Goal: Information Seeking & Learning: Check status

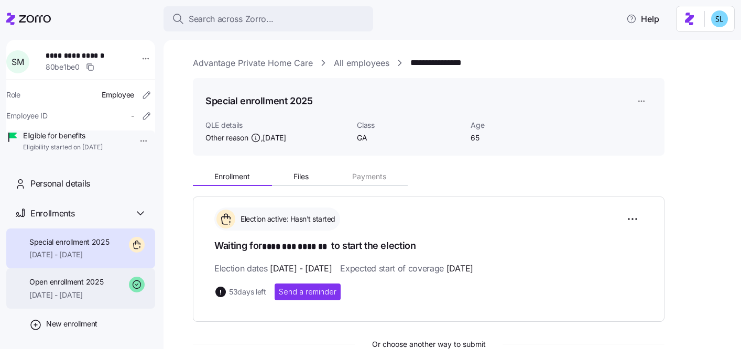
click at [70, 309] on div "Open enrollment 2025 04/01/2025 - 12/31/2025" at bounding box center [80, 288] width 149 height 40
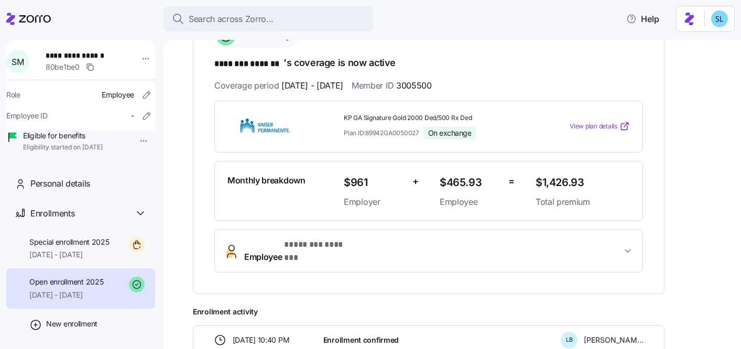
scroll to position [188, 0]
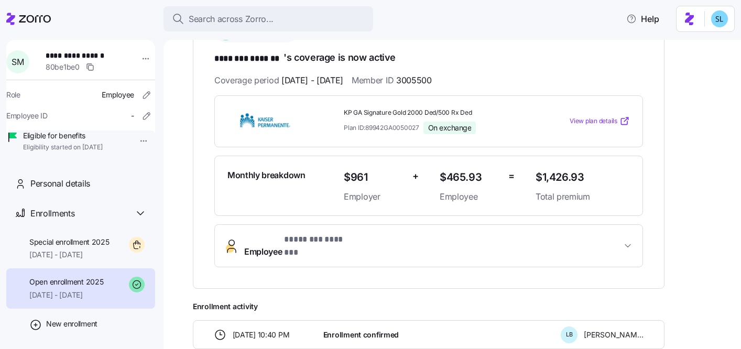
click at [280, 250] on button "Employee * ******** ******* *" at bounding box center [429, 246] width 428 height 42
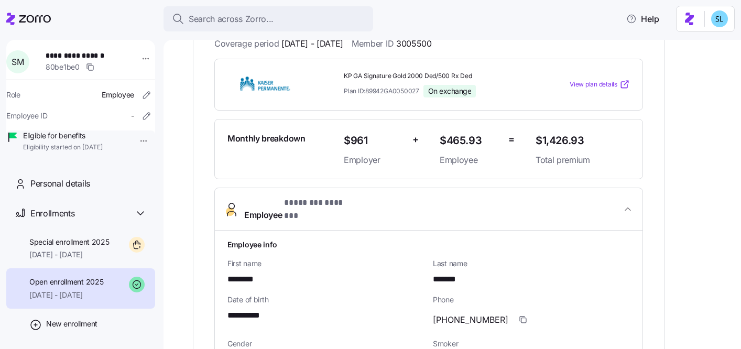
scroll to position [234, 0]
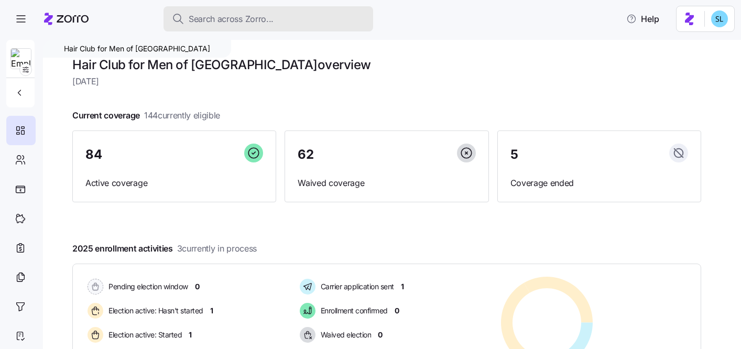
click at [323, 27] on button "Search across Zorro..." at bounding box center [268, 18] width 210 height 25
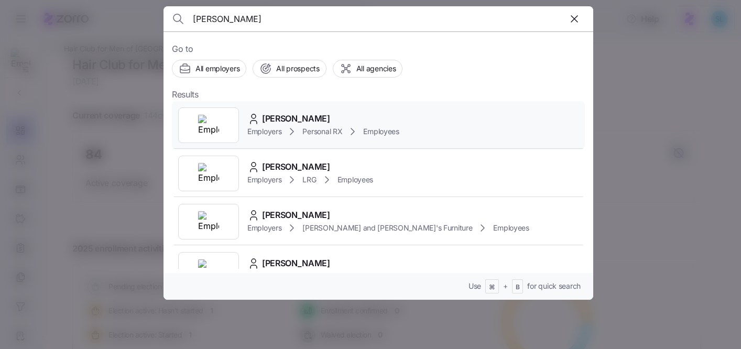
type input "[PERSON_NAME]"
click at [326, 109] on div "[PERSON_NAME] Employers Personal RX Employees" at bounding box center [378, 125] width 413 height 48
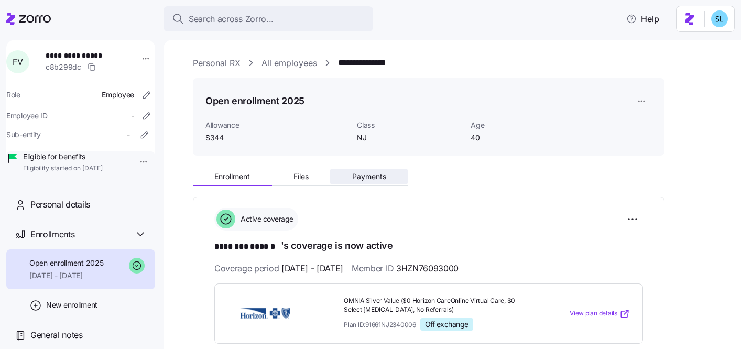
click at [359, 169] on button "Payments" at bounding box center [369, 177] width 78 height 16
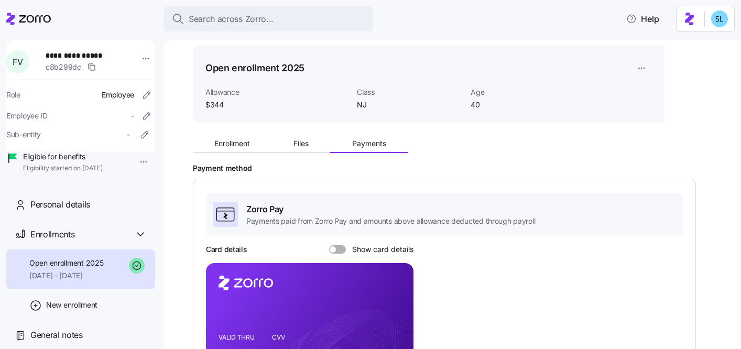
scroll to position [26, 0]
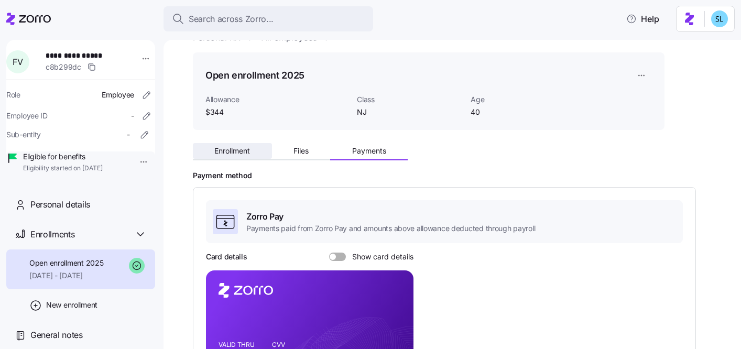
click at [226, 146] on button "Enrollment" at bounding box center [232, 151] width 79 height 16
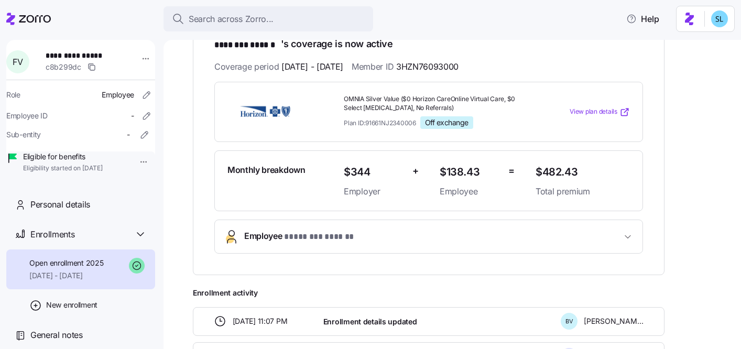
scroll to position [217, 0]
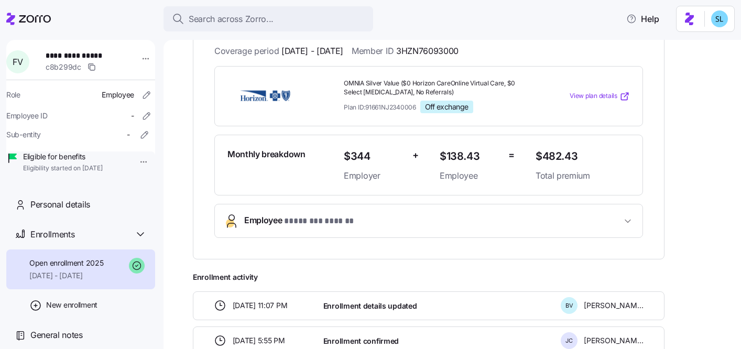
click at [322, 224] on span "* ******** ****** *" at bounding box center [319, 221] width 71 height 13
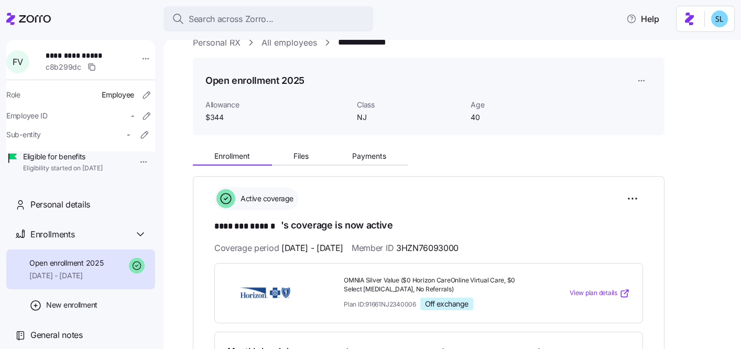
scroll to position [0, 0]
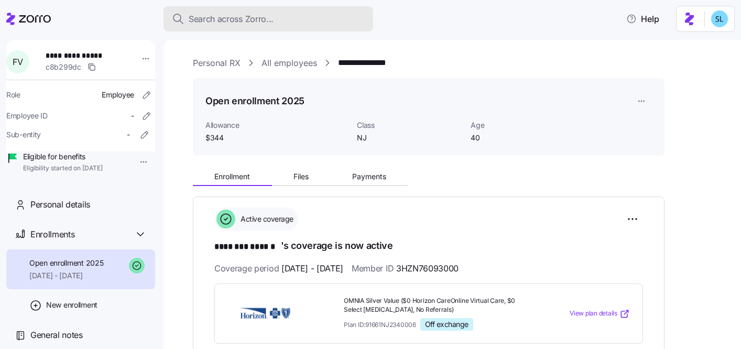
click at [341, 19] on div "Search across Zorro..." at bounding box center [268, 19] width 193 height 13
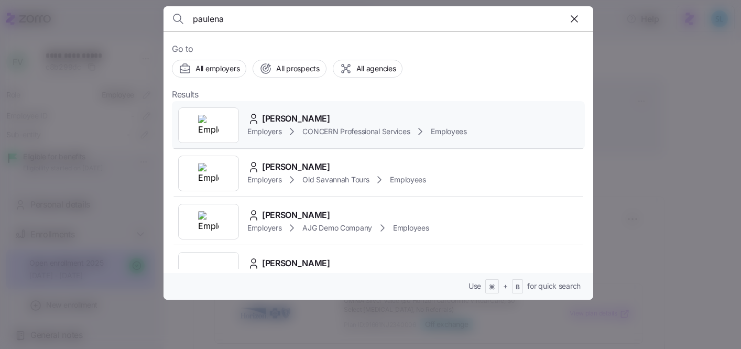
type input "paulena"
click at [281, 112] on span "[PERSON_NAME]" at bounding box center [296, 118] width 68 height 13
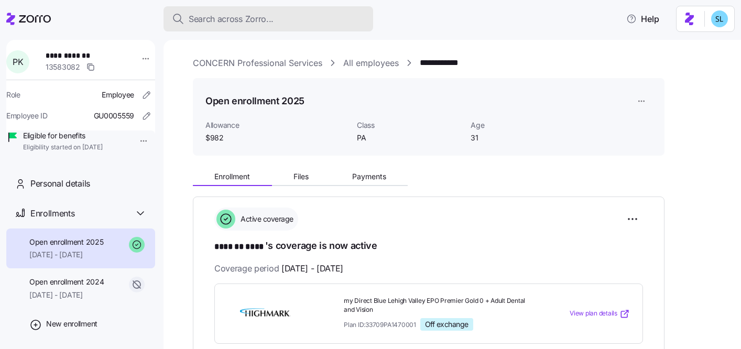
click at [307, 8] on button "Search across Zorro..." at bounding box center [268, 18] width 210 height 25
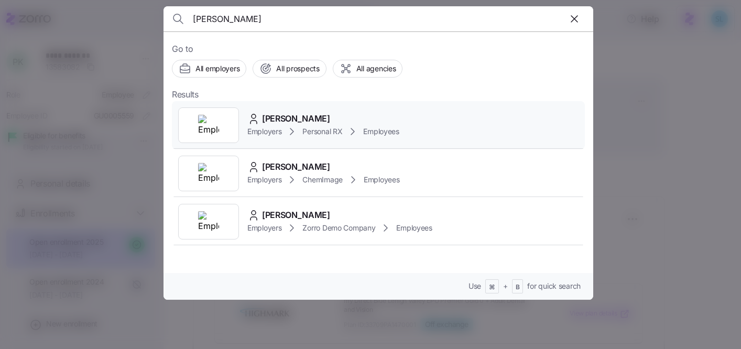
type input "[PERSON_NAME]"
click at [313, 105] on div "[PERSON_NAME] Employers Personal RX Employees" at bounding box center [378, 125] width 413 height 48
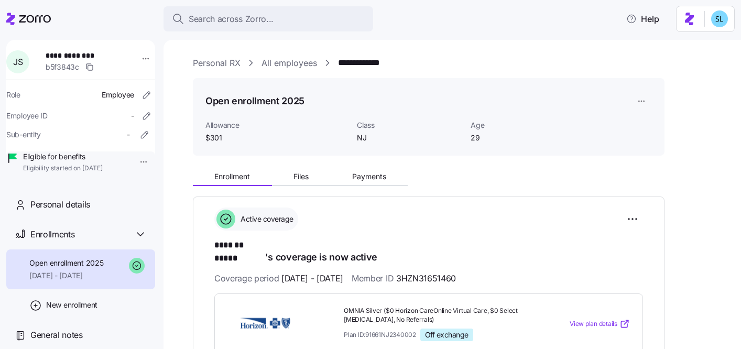
scroll to position [355, 0]
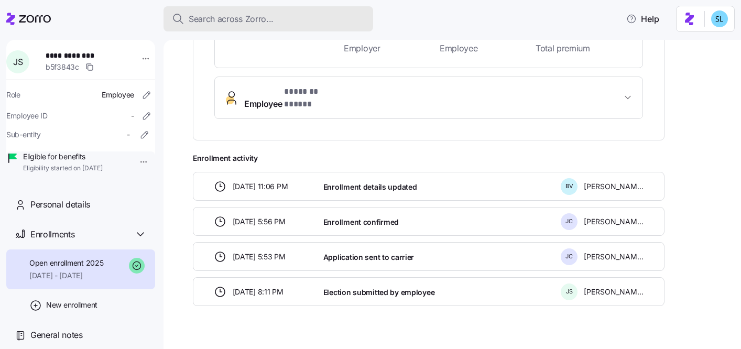
click at [313, 18] on div "Search across Zorro..." at bounding box center [268, 19] width 193 height 13
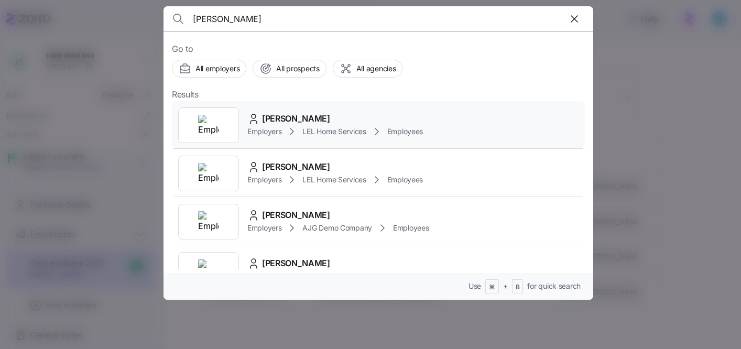
type input "[PERSON_NAME]"
click at [317, 110] on div "[PERSON_NAME] Employers LEL Home Services Employees" at bounding box center [378, 125] width 413 height 48
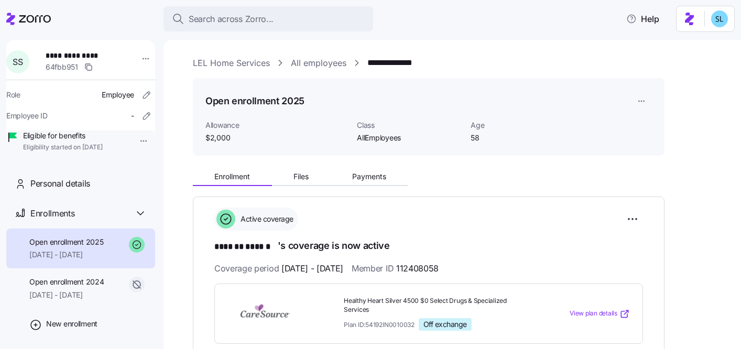
click at [439, 262] on span "112408058" at bounding box center [417, 268] width 42 height 13
copy span "112408058"
